Goal: Find specific page/section: Find specific page/section

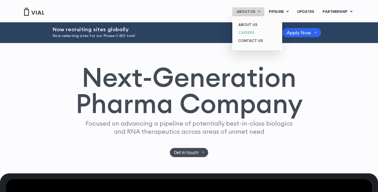
click at [251, 32] on link "CAREERS" at bounding box center [257, 33] width 46 height 8
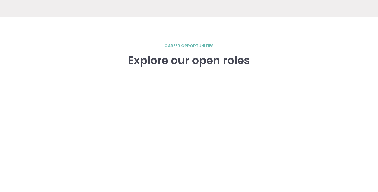
scroll to position [704, 0]
